Goal: Transaction & Acquisition: Purchase product/service

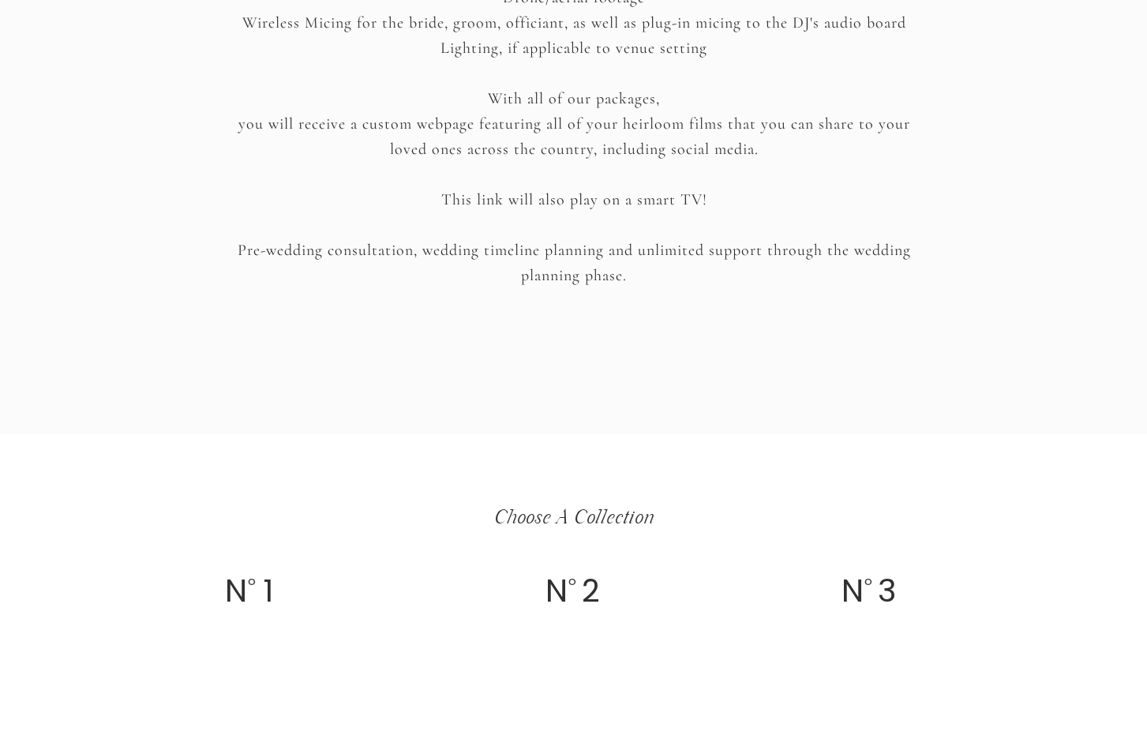
scroll to position [2819, 0]
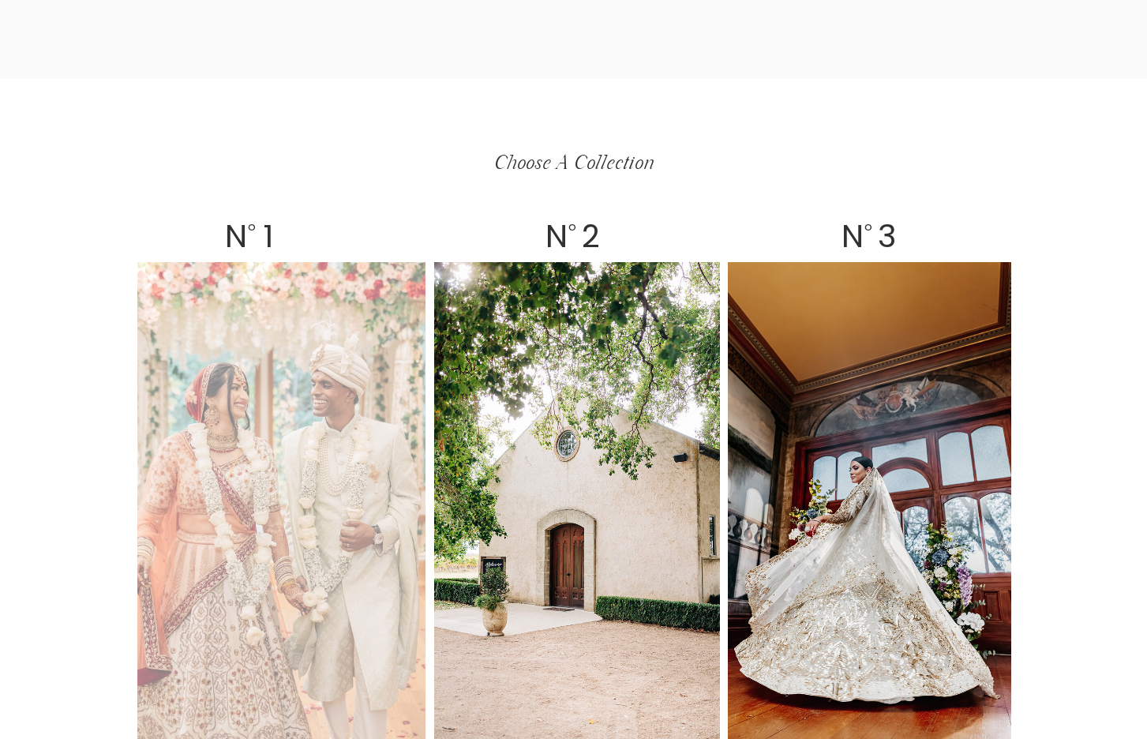
click at [369, 559] on div at bounding box center [281, 506] width 288 height 489
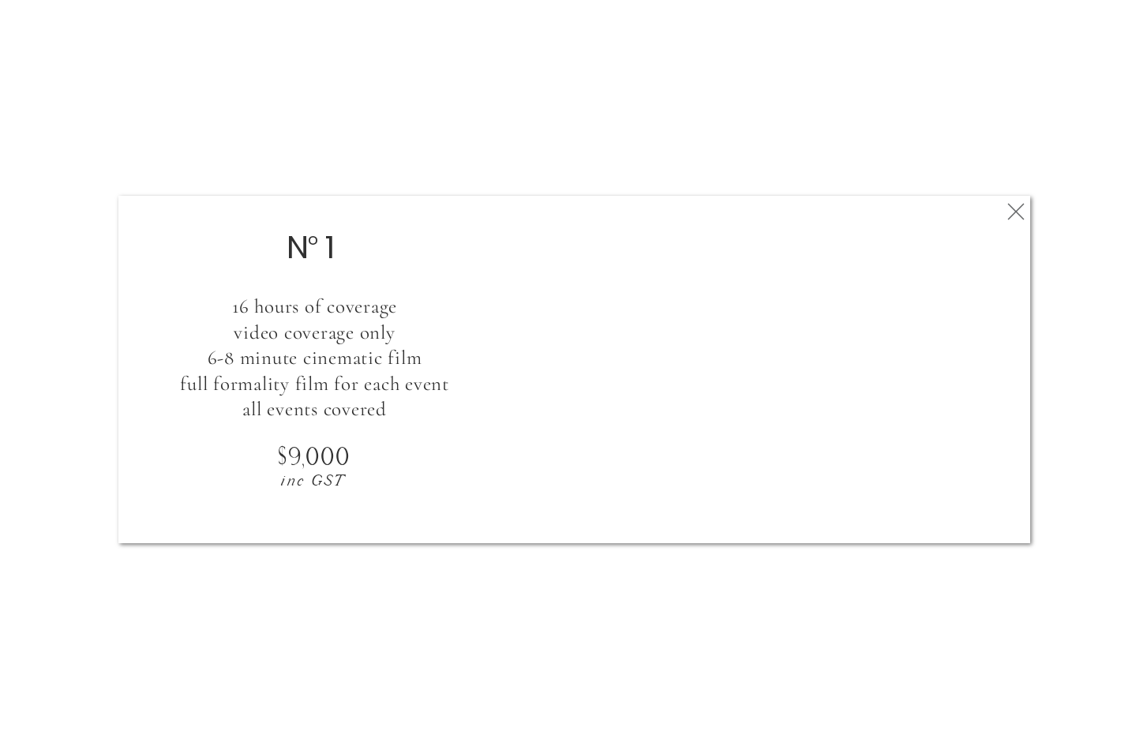
click at [1008, 212] on icon at bounding box center [1016, 212] width 28 height 32
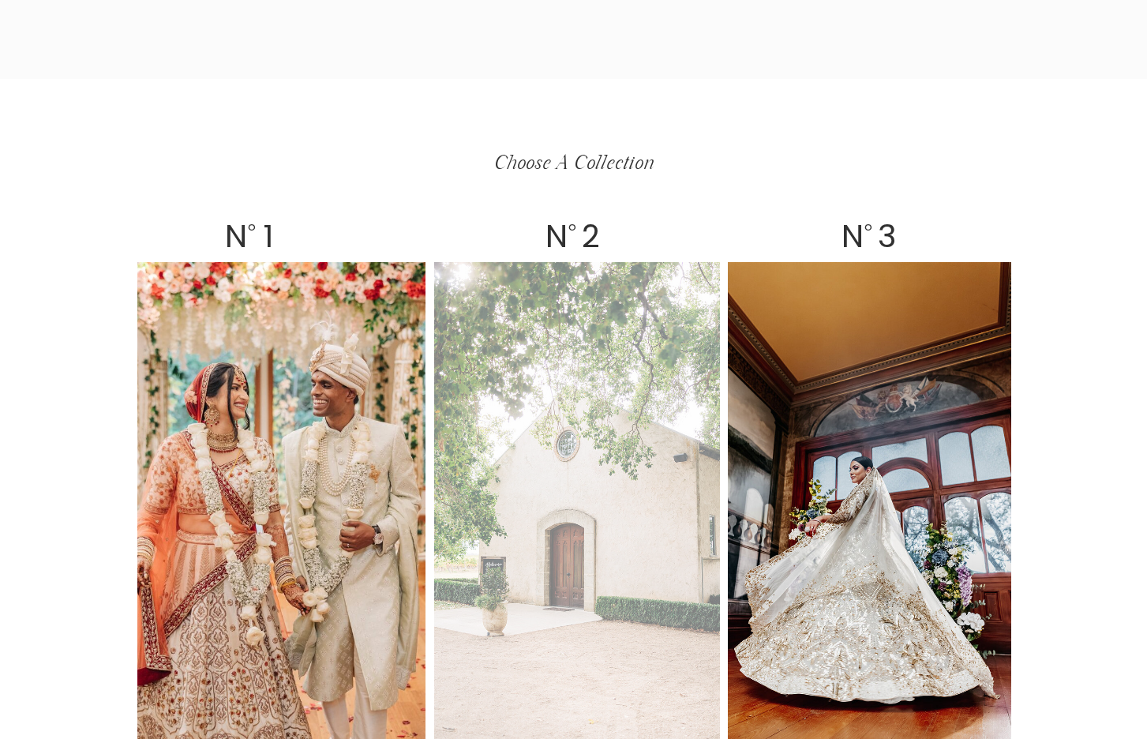
click at [575, 377] on div at bounding box center [577, 506] width 286 height 489
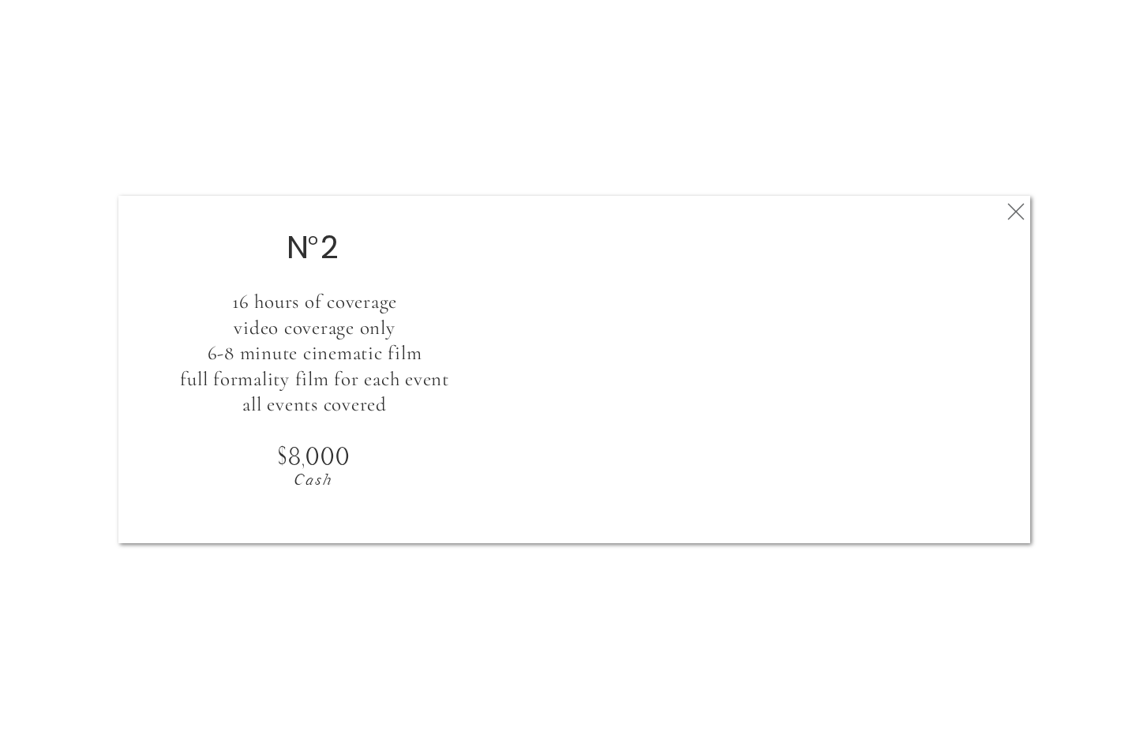
click at [1014, 215] on icon at bounding box center [1016, 212] width 28 height 32
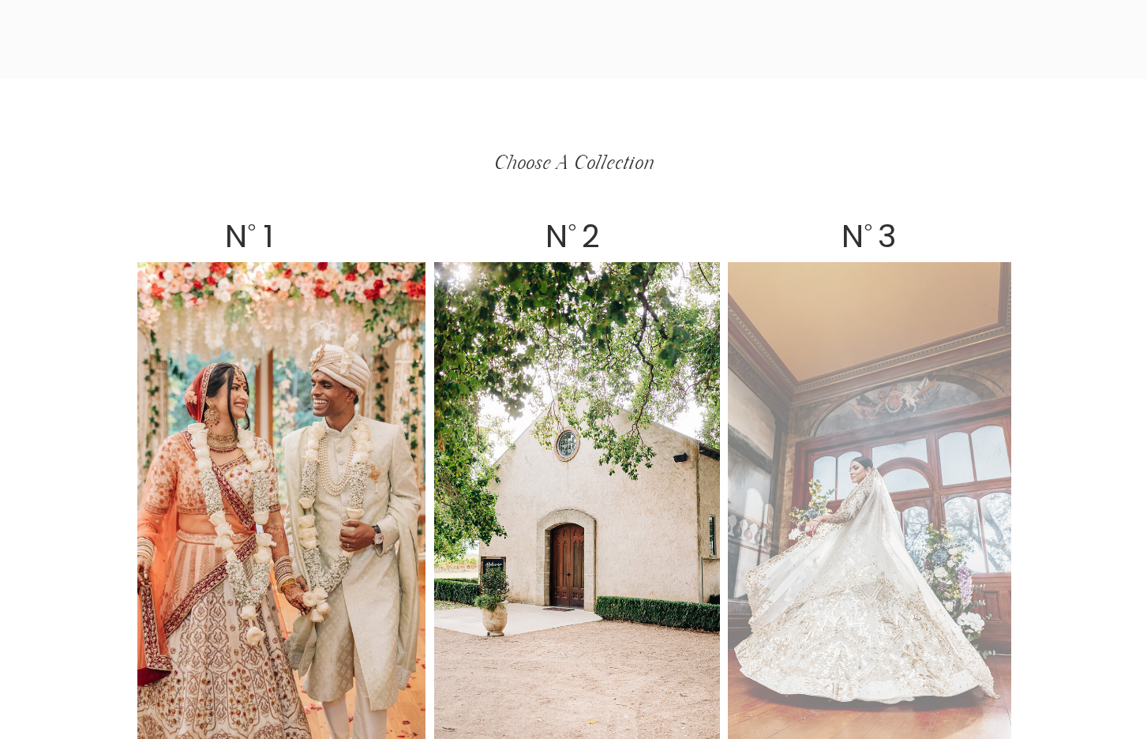
click at [892, 374] on div at bounding box center [869, 506] width 283 height 489
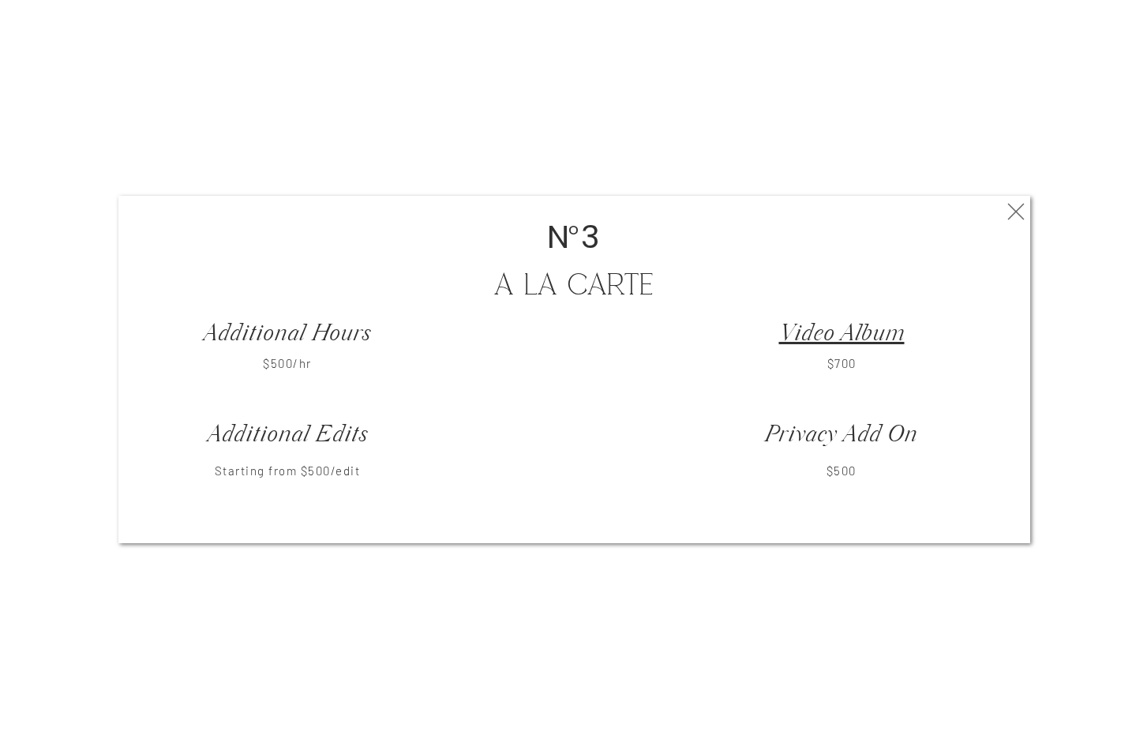
click at [1011, 205] on icon at bounding box center [1016, 212] width 28 height 32
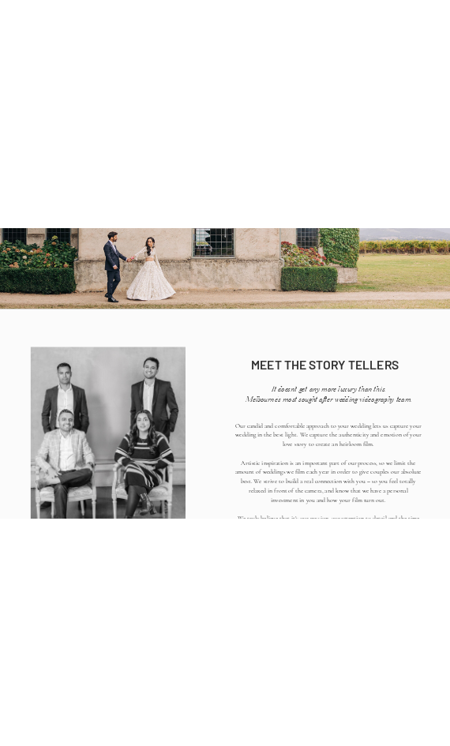
scroll to position [0, 0]
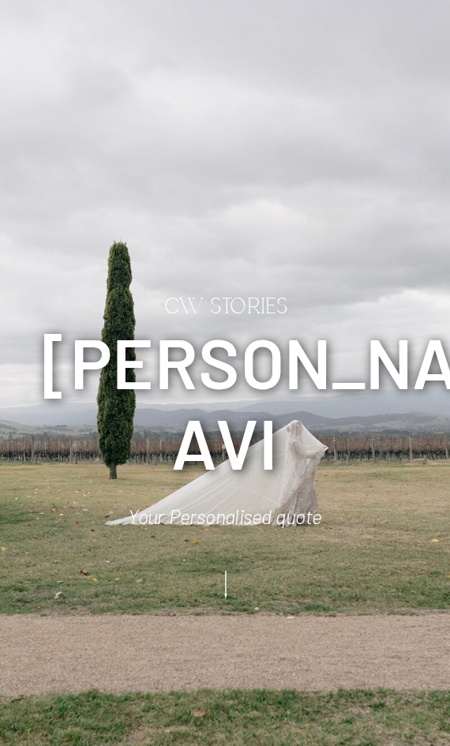
click at [221, 584] on icon at bounding box center [226, 585] width 36 height 41
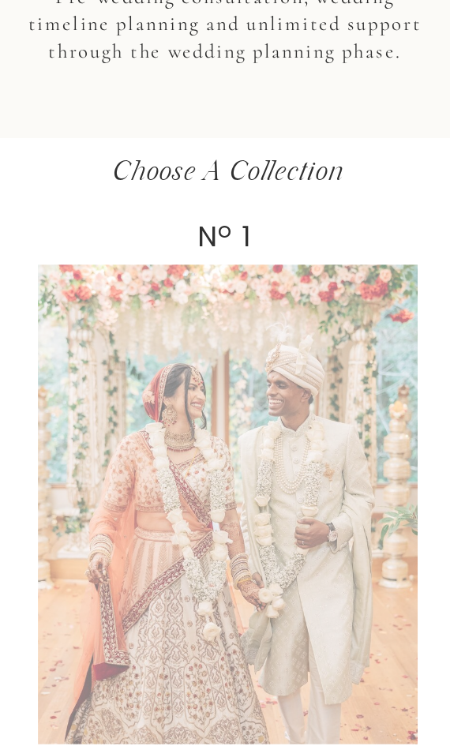
scroll to position [3760, 0]
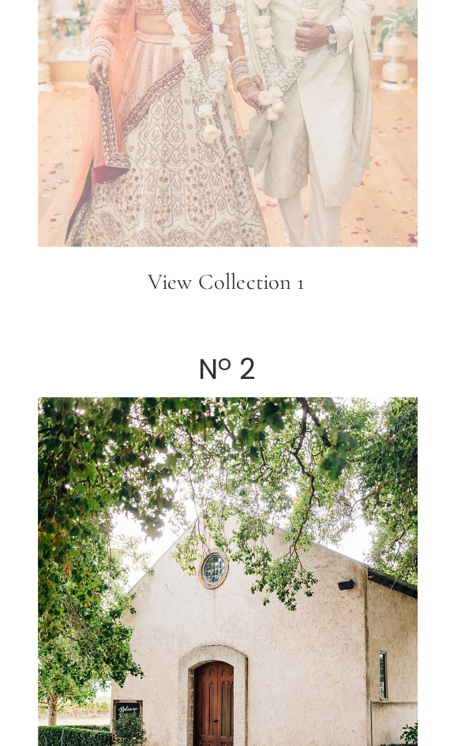
click at [275, 133] on div at bounding box center [228, 6] width 380 height 479
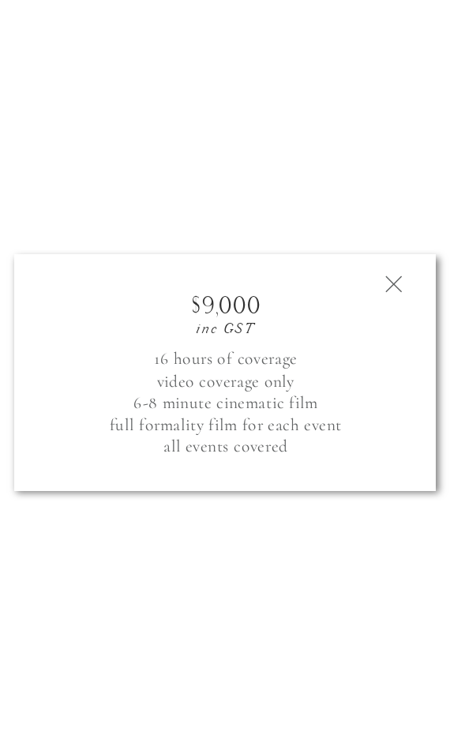
click at [409, 280] on div at bounding box center [225, 373] width 422 height 236
click at [395, 272] on icon at bounding box center [394, 284] width 28 height 28
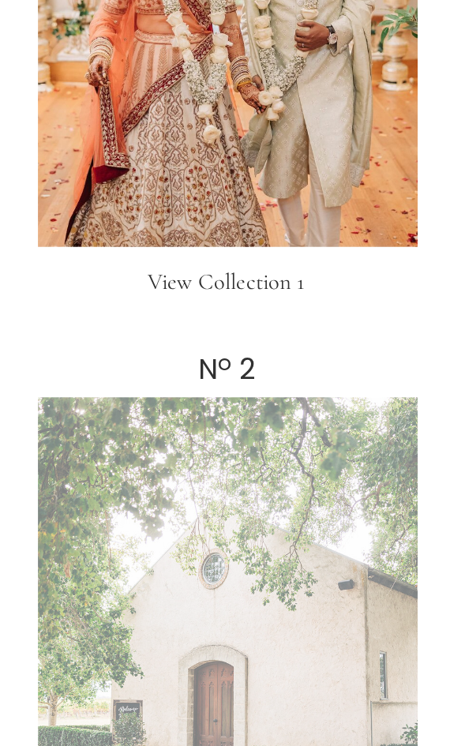
click at [312, 479] on div at bounding box center [228, 636] width 380 height 479
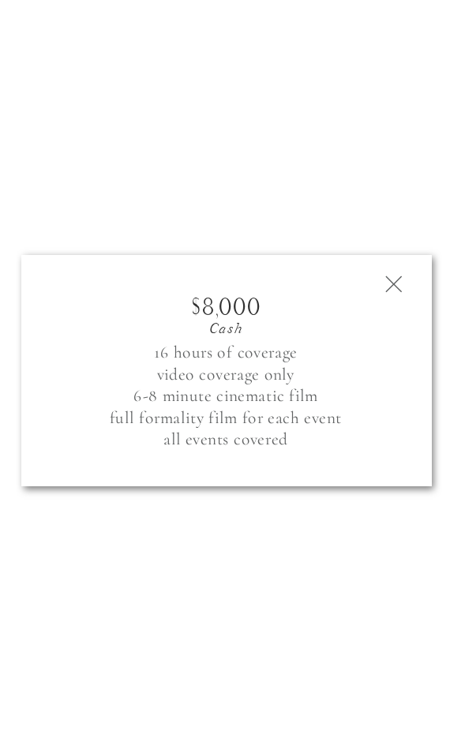
click at [400, 277] on polygon at bounding box center [393, 284] width 17 height 17
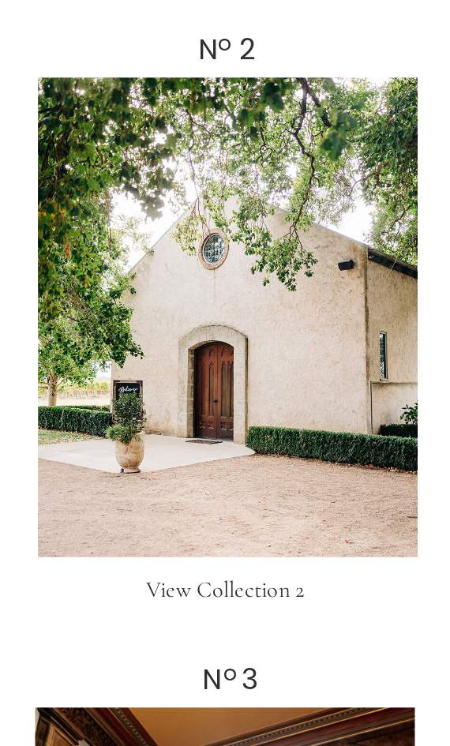
scroll to position [4310, 0]
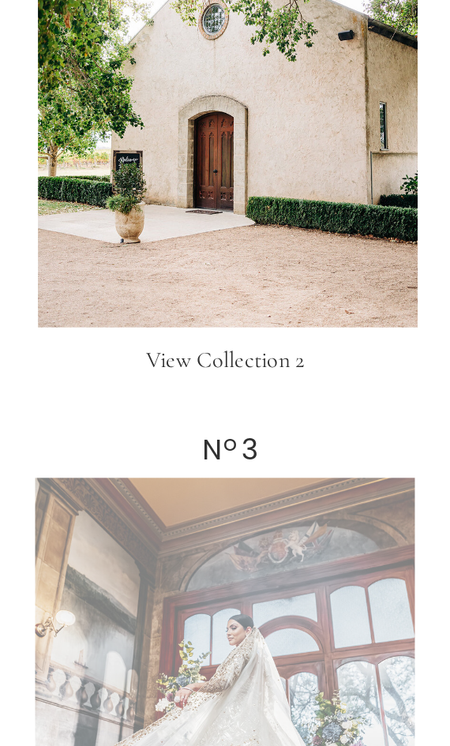
click at [279, 519] on div at bounding box center [226, 717] width 380 height 479
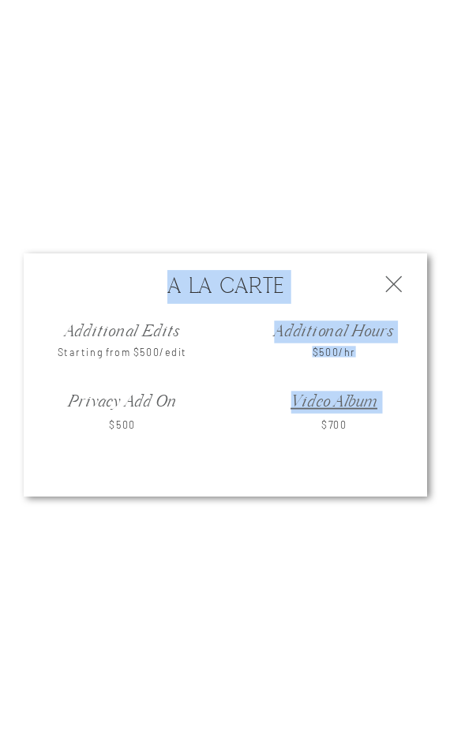
drag, startPoint x: 391, startPoint y: 276, endPoint x: 348, endPoint y: 385, distance: 117.0
click at [363, 358] on div "A La carte Additional Hours Video Album $500/hr $500/hr $700 $700 Additional Ed…" at bounding box center [225, 372] width 450 height 281
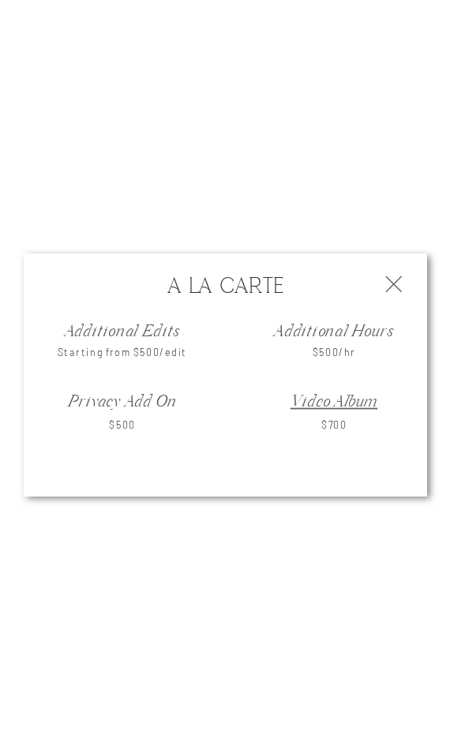
click at [205, 449] on div at bounding box center [225, 374] width 403 height 243
click at [319, 400] on link "Video Album" at bounding box center [334, 403] width 87 height 23
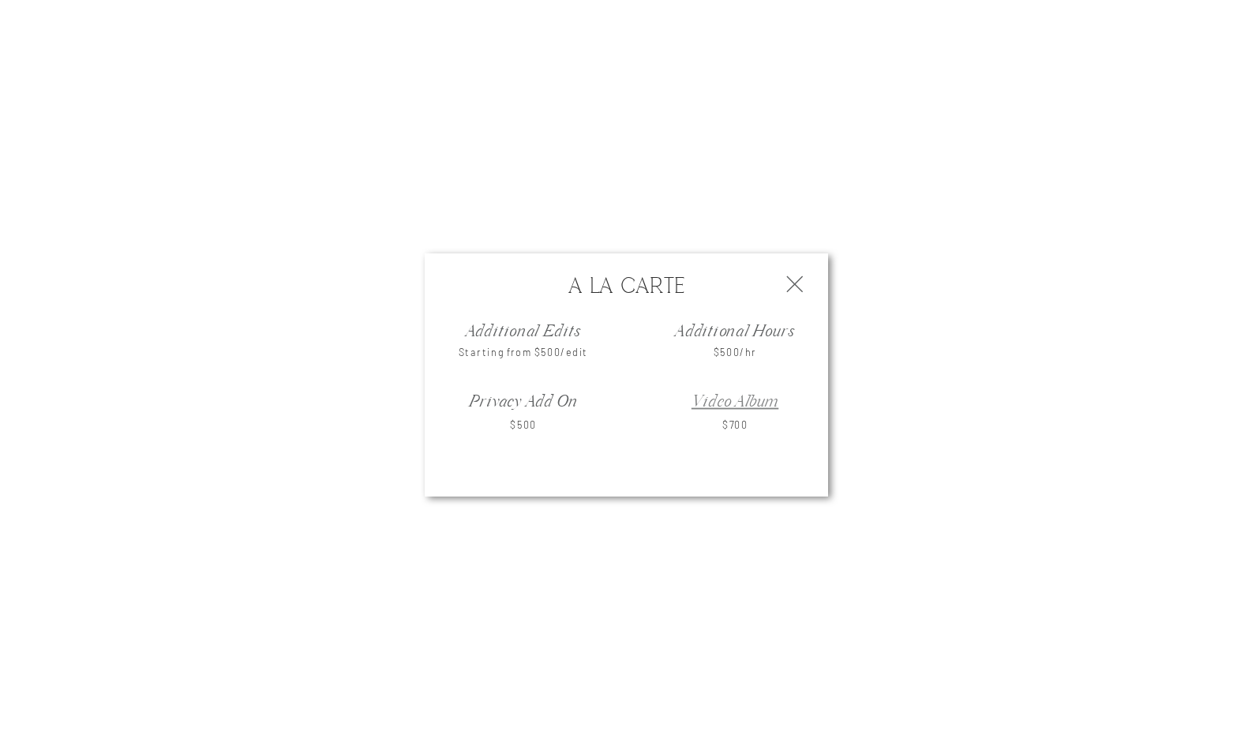
scroll to position [4495, 0]
